Goal: Task Accomplishment & Management: Manage account settings

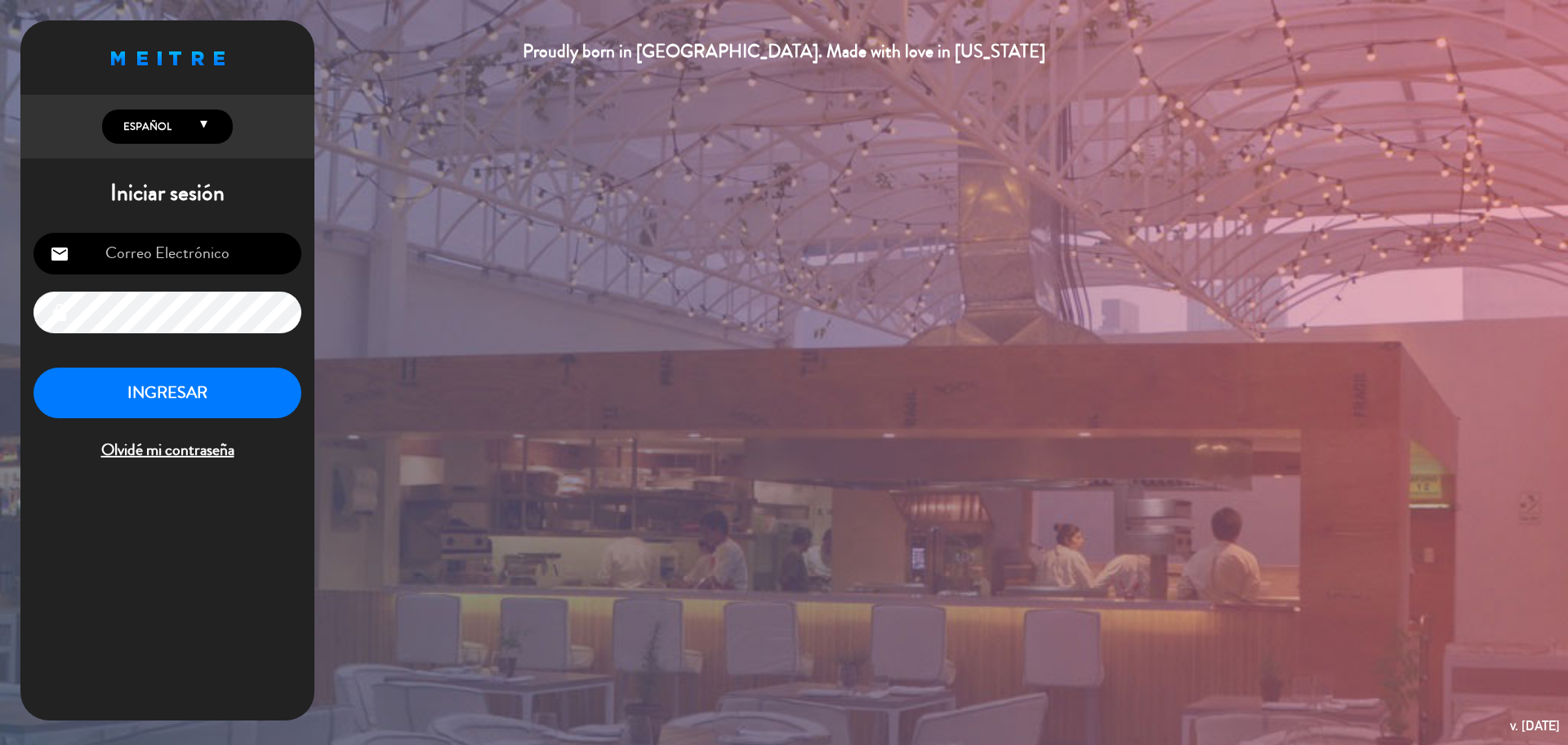
type input "[EMAIL_ADDRESS][PERSON_NAME][DOMAIN_NAME]"
click at [236, 408] on button "INGRESAR" at bounding box center [166, 394] width 268 height 52
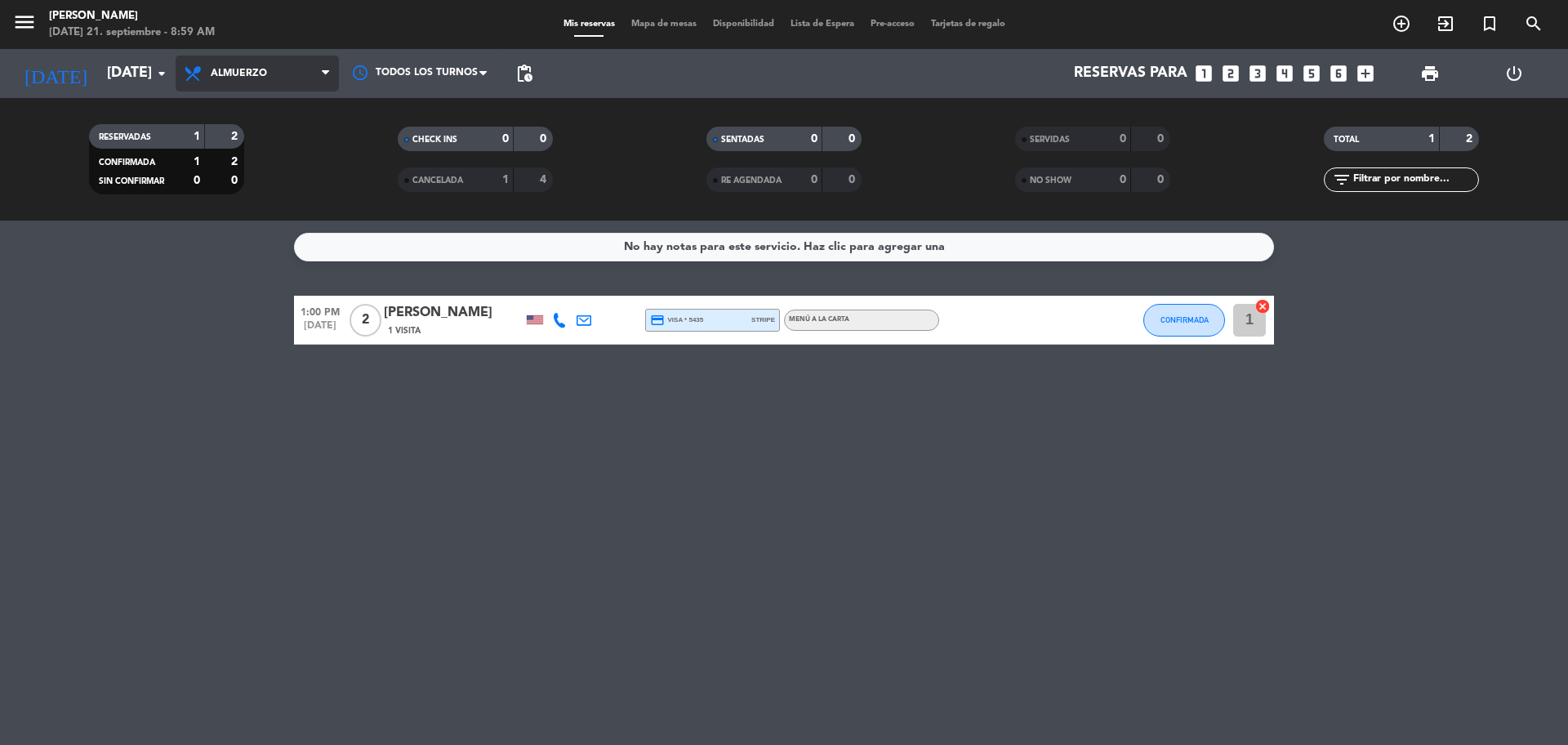
click at [270, 84] on span "Almuerzo" at bounding box center [258, 73] width 164 height 36
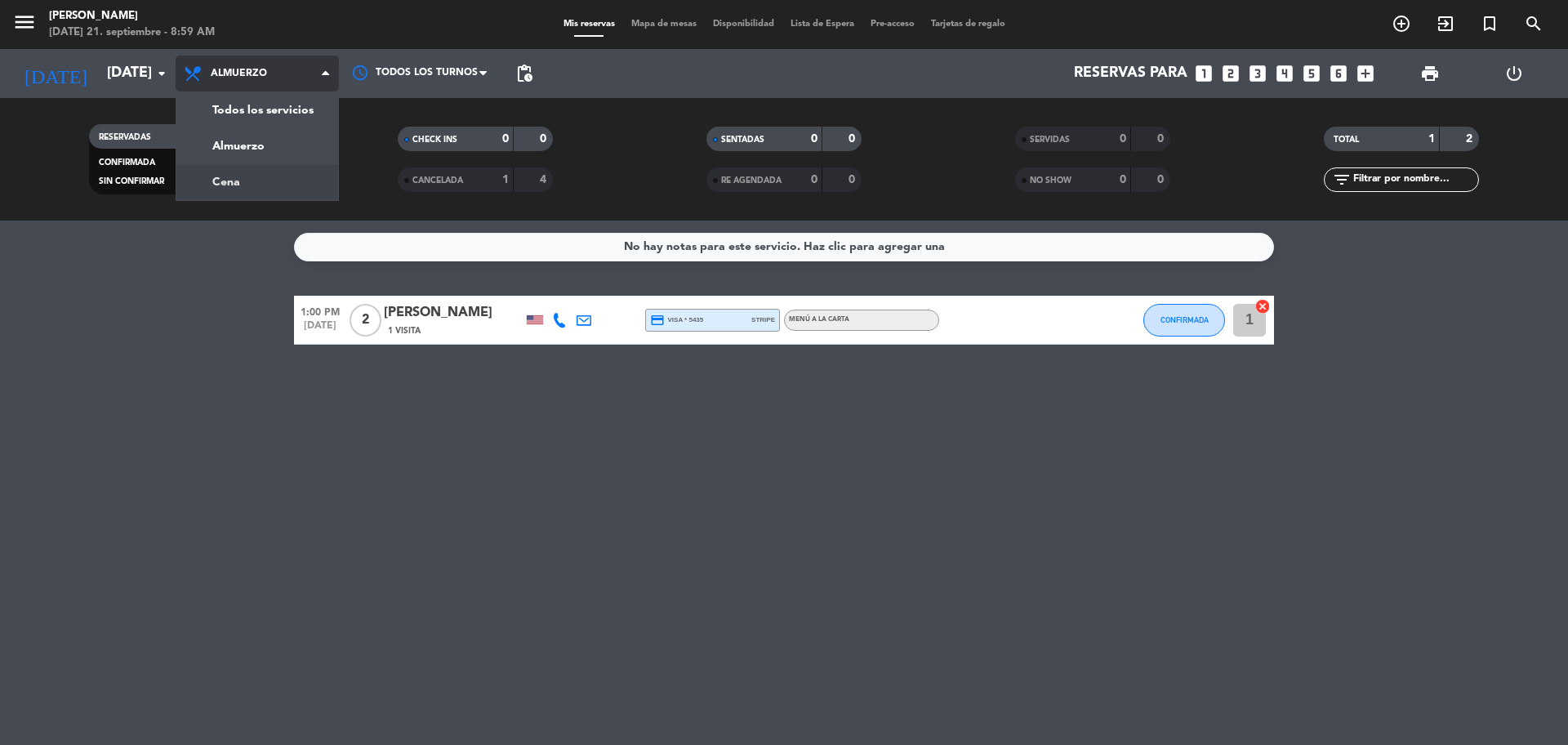
click at [302, 188] on div "menu [PERSON_NAME][DATE] 21. septiembre - 8:59 AM Mis reservas Mapa de mesas Di…" at bounding box center [784, 110] width 1568 height 221
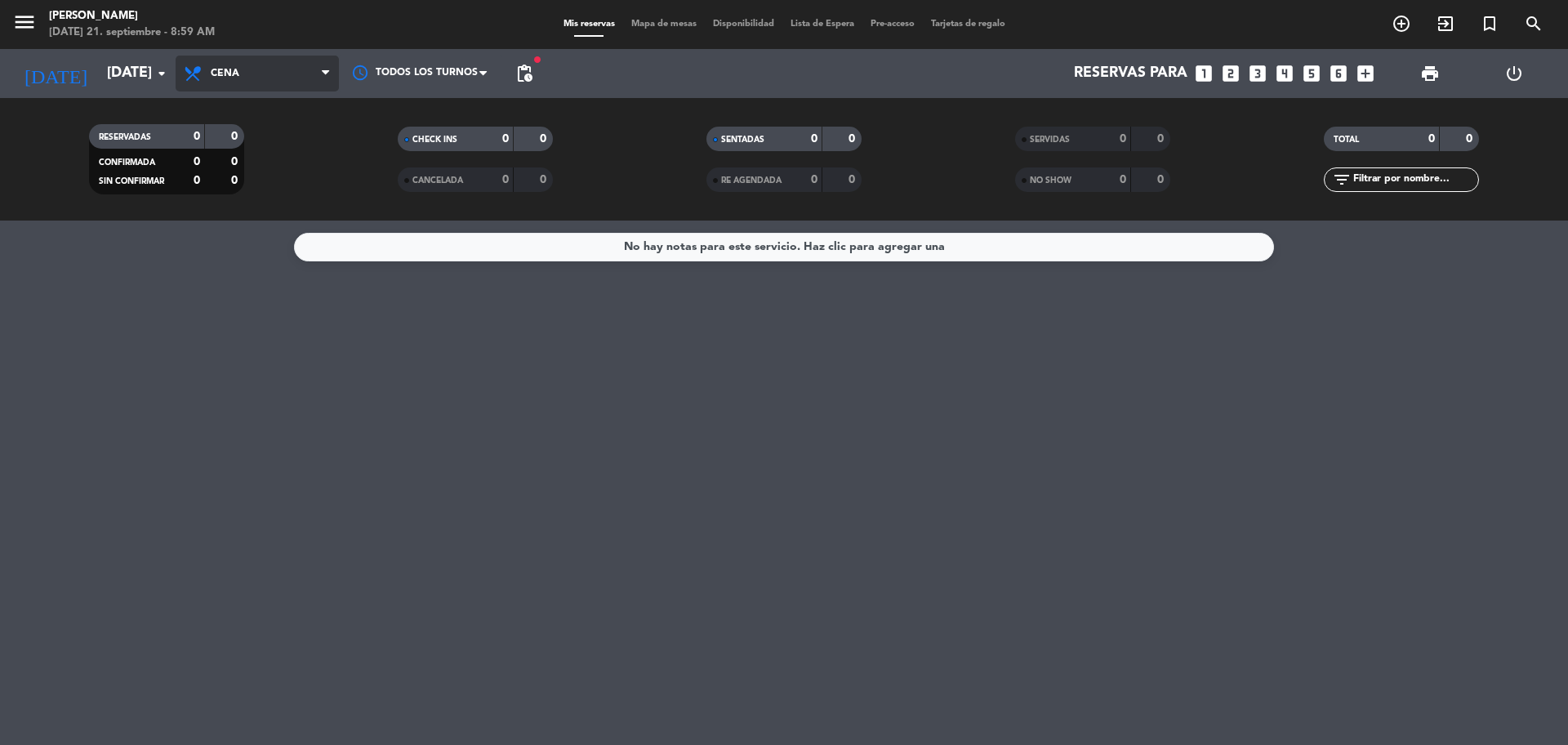
click at [209, 64] on span "Cena" at bounding box center [258, 73] width 164 height 36
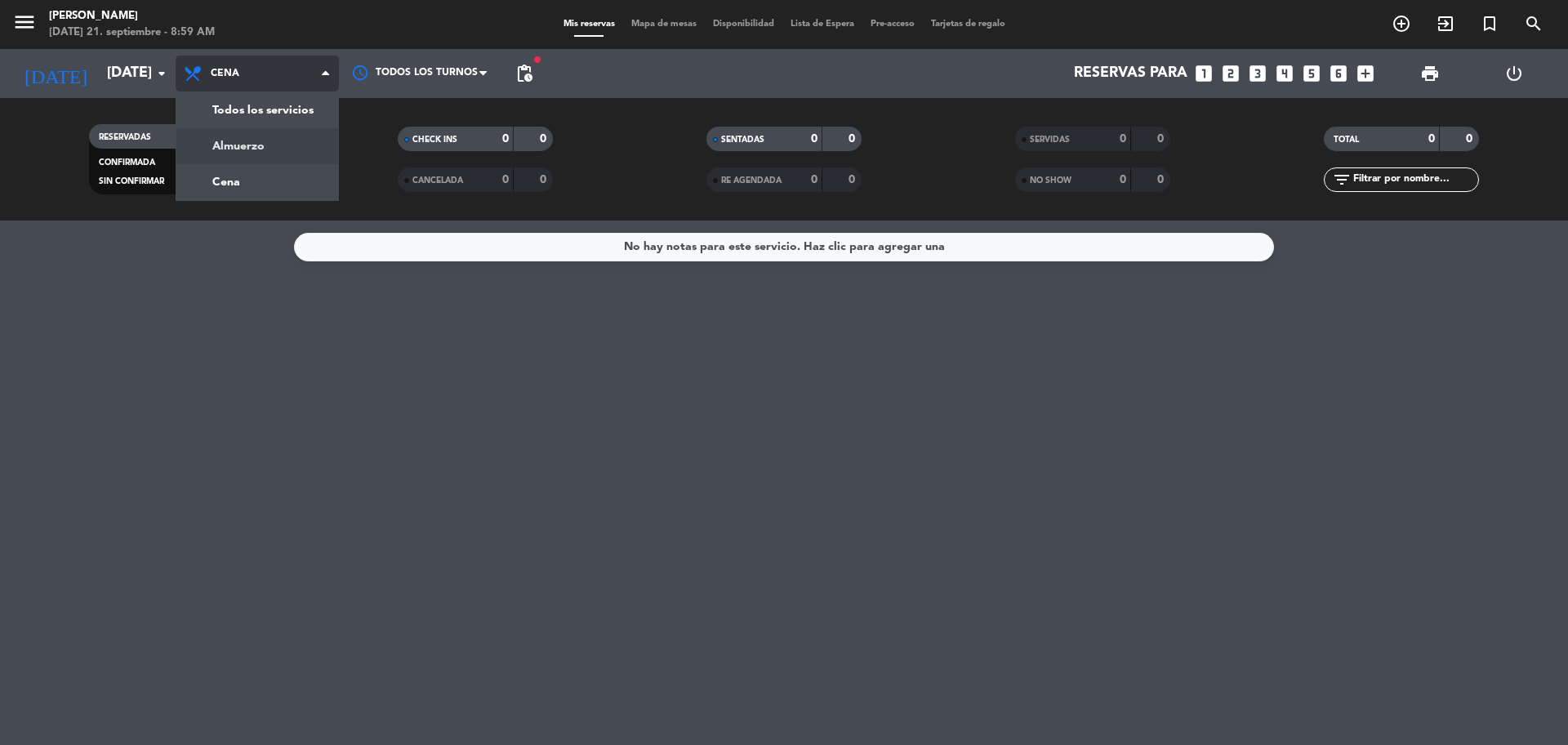
click at [240, 155] on div "menu [PERSON_NAME][DATE] 21. septiembre - 8:59 AM Mis reservas Mapa de mesas Di…" at bounding box center [784, 110] width 1568 height 221
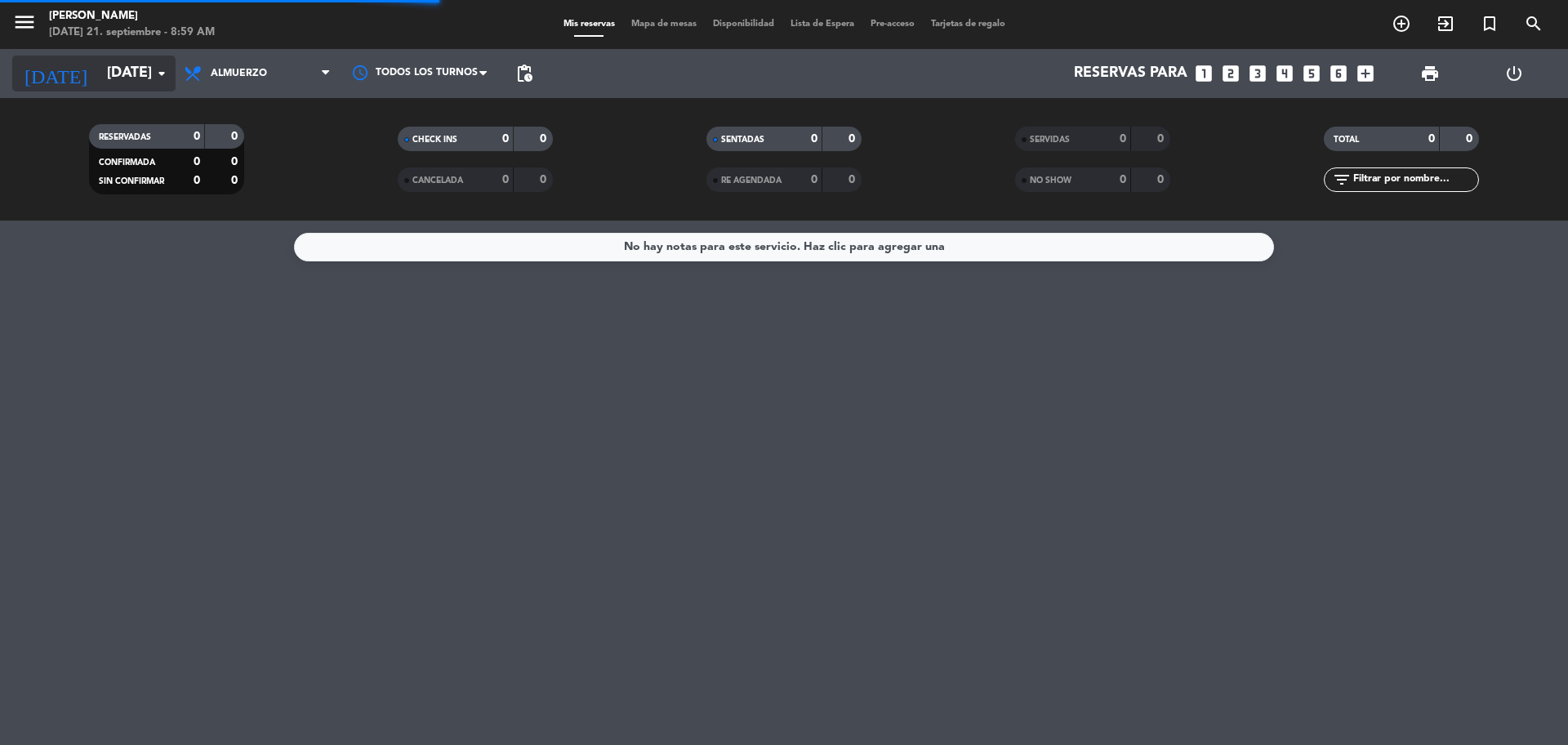
click at [102, 84] on input "[DATE]" at bounding box center [193, 74] width 189 height 33
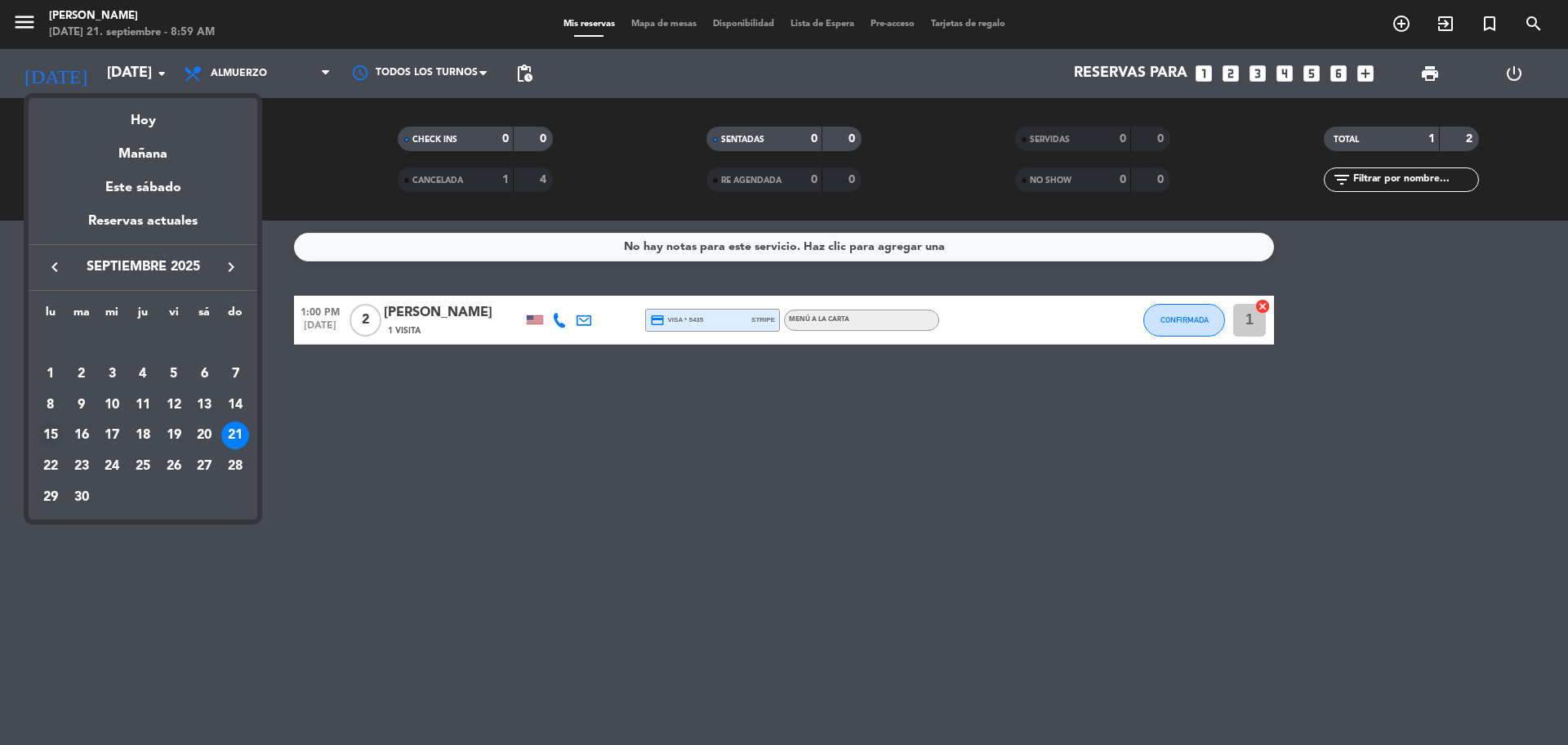
click at [50, 436] on div "15" at bounding box center [51, 435] width 28 height 28
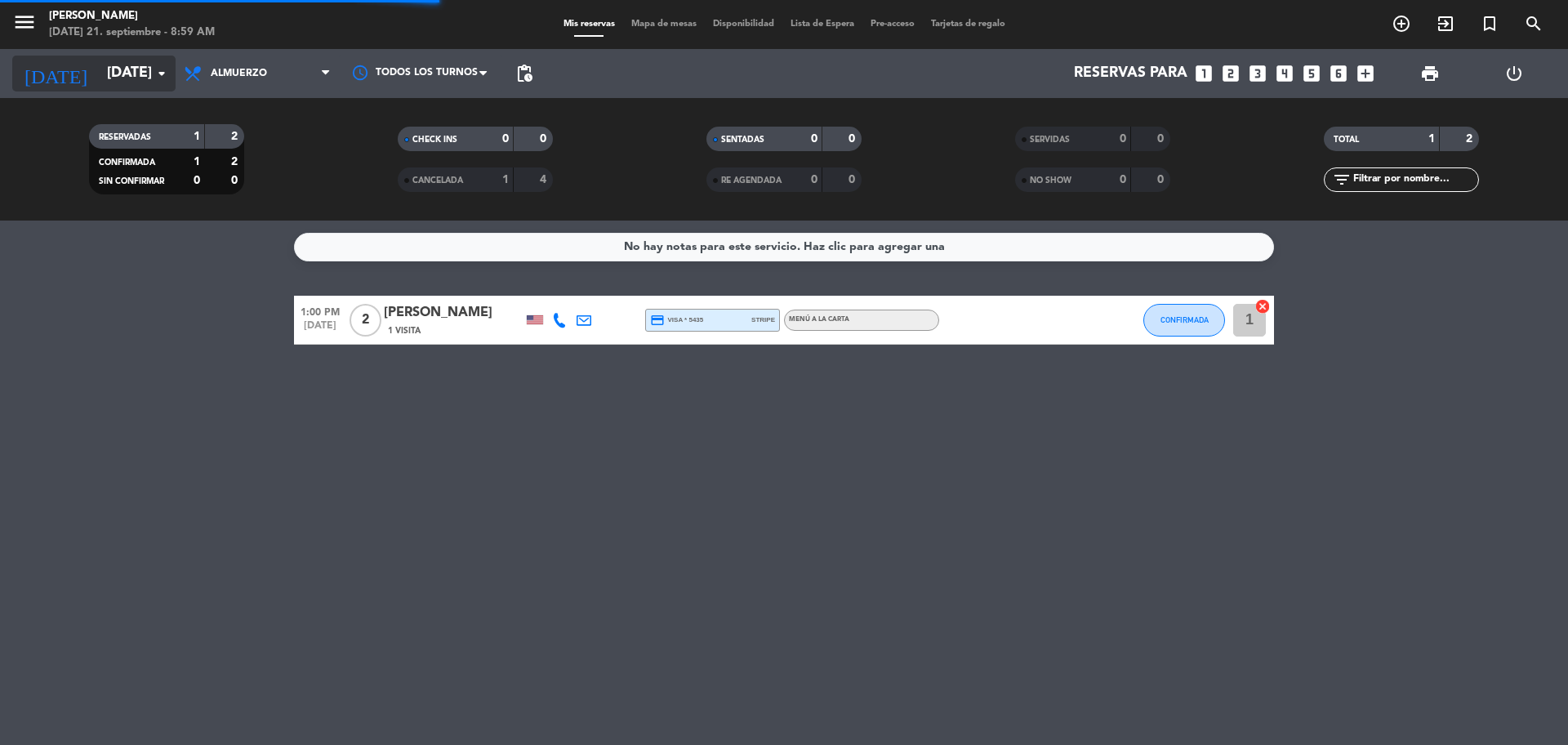
click at [135, 66] on input "[DATE]" at bounding box center [193, 74] width 189 height 33
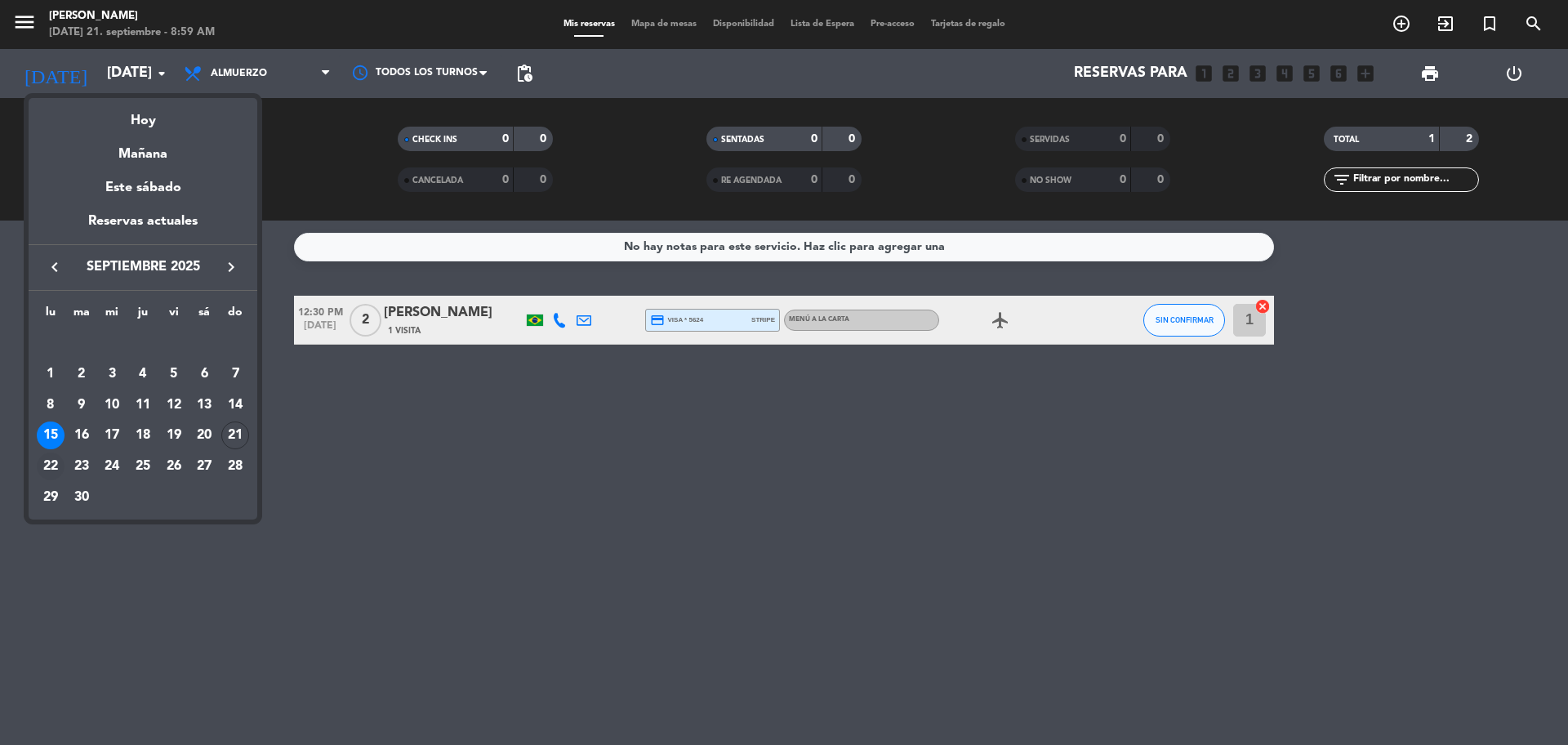
click at [41, 468] on div "22" at bounding box center [51, 466] width 28 height 28
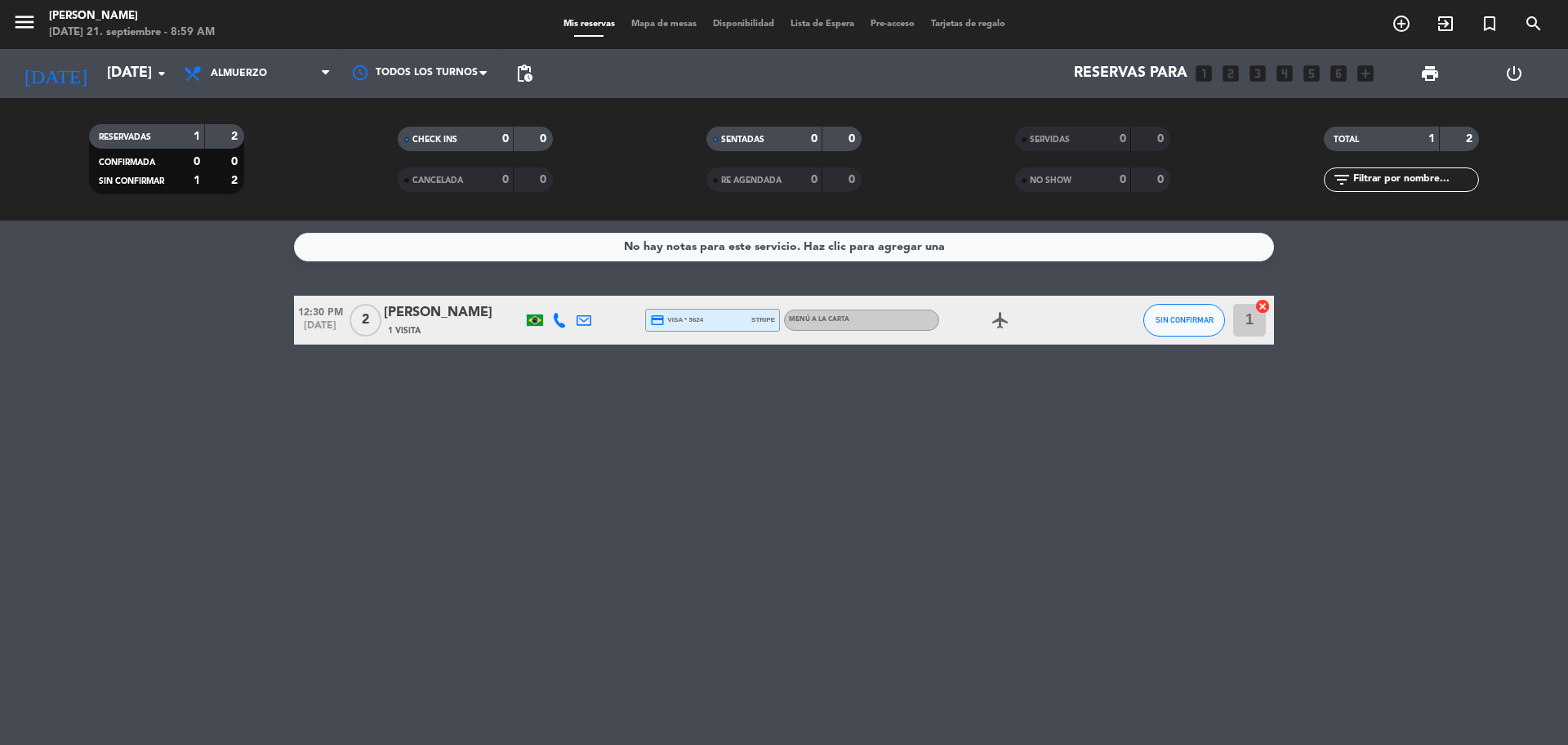
type input "[DATE]"
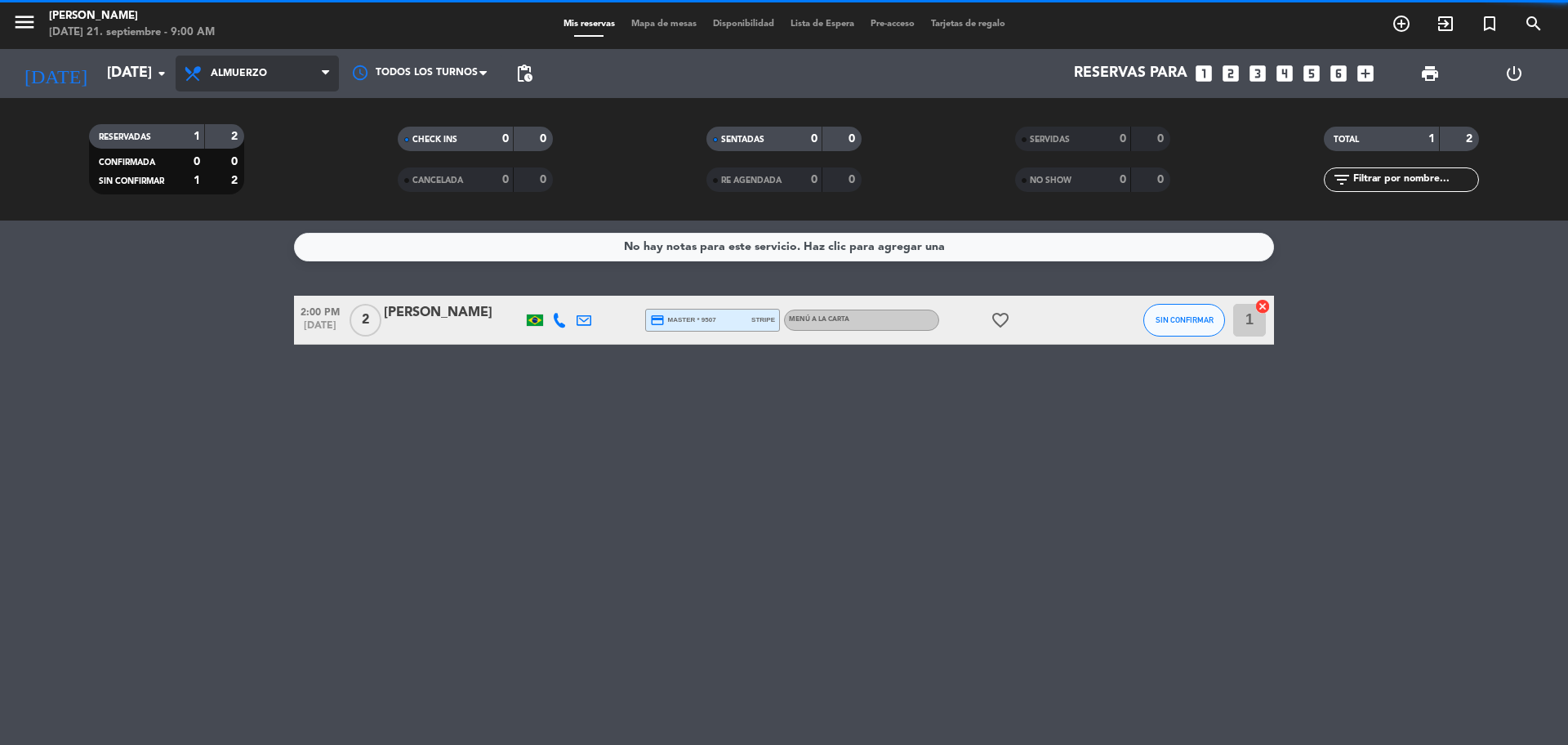
click at [228, 80] on span "Almuerzo" at bounding box center [258, 73] width 164 height 36
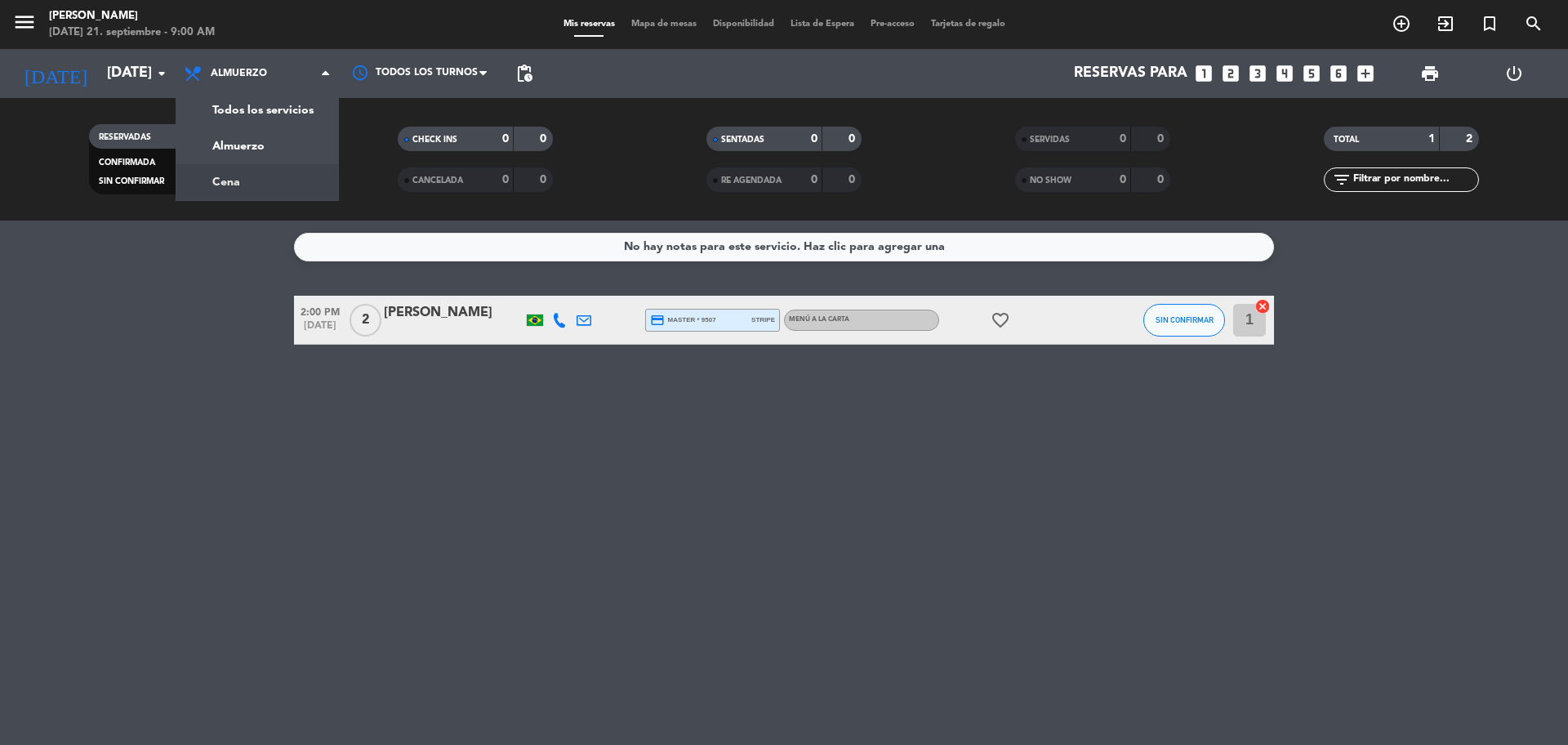
click at [288, 196] on div "menu [PERSON_NAME][DATE] 21. septiembre - 9:00 AM Mis reservas Mapa de mesas Di…" at bounding box center [784, 110] width 1568 height 221
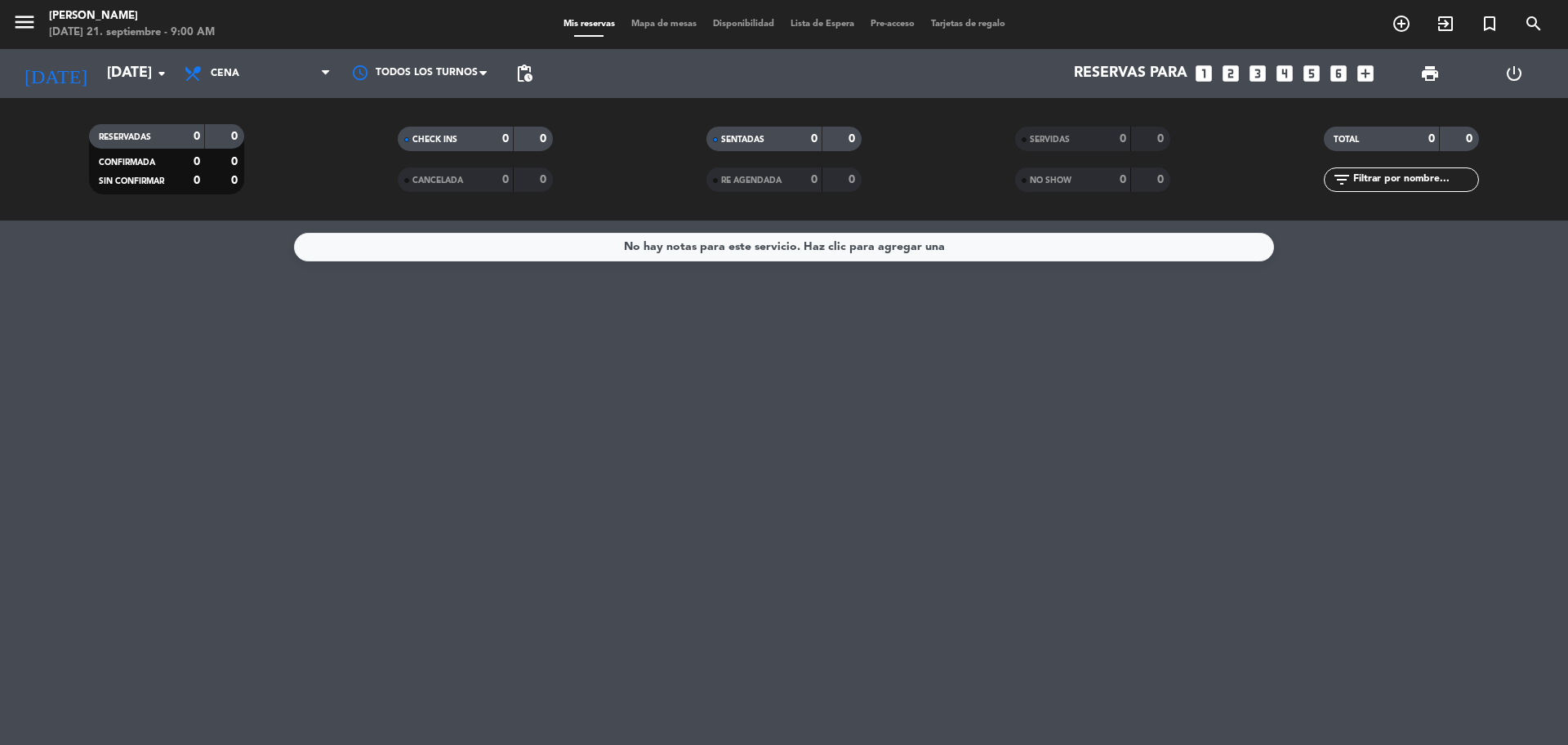
click at [280, 109] on div "RESERVADAS 0 0 CONFIRMADA 0 0 SIN CONFIRMAR 0 0 CHECK INS 0 0 CANCELADA 0 0 SEN…" at bounding box center [784, 159] width 1568 height 122
click at [280, 91] on span "Cena" at bounding box center [258, 73] width 164 height 36
click at [280, 134] on div "menu [PERSON_NAME][DATE] 21. septiembre - 9:00 AM Mis reservas Mapa de mesas Di…" at bounding box center [784, 110] width 1568 height 221
